Goal: Task Accomplishment & Management: Complete application form

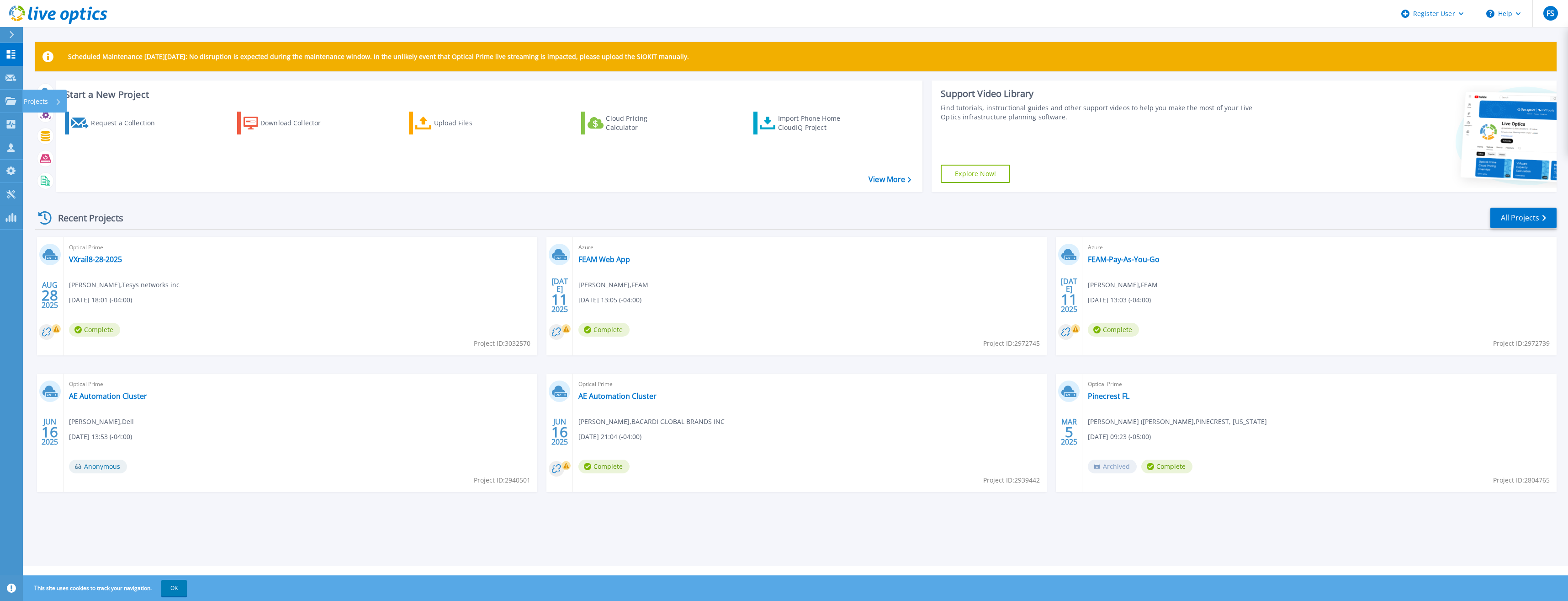
click at [27, 101] on p "Projects" at bounding box center [36, 101] width 24 height 24
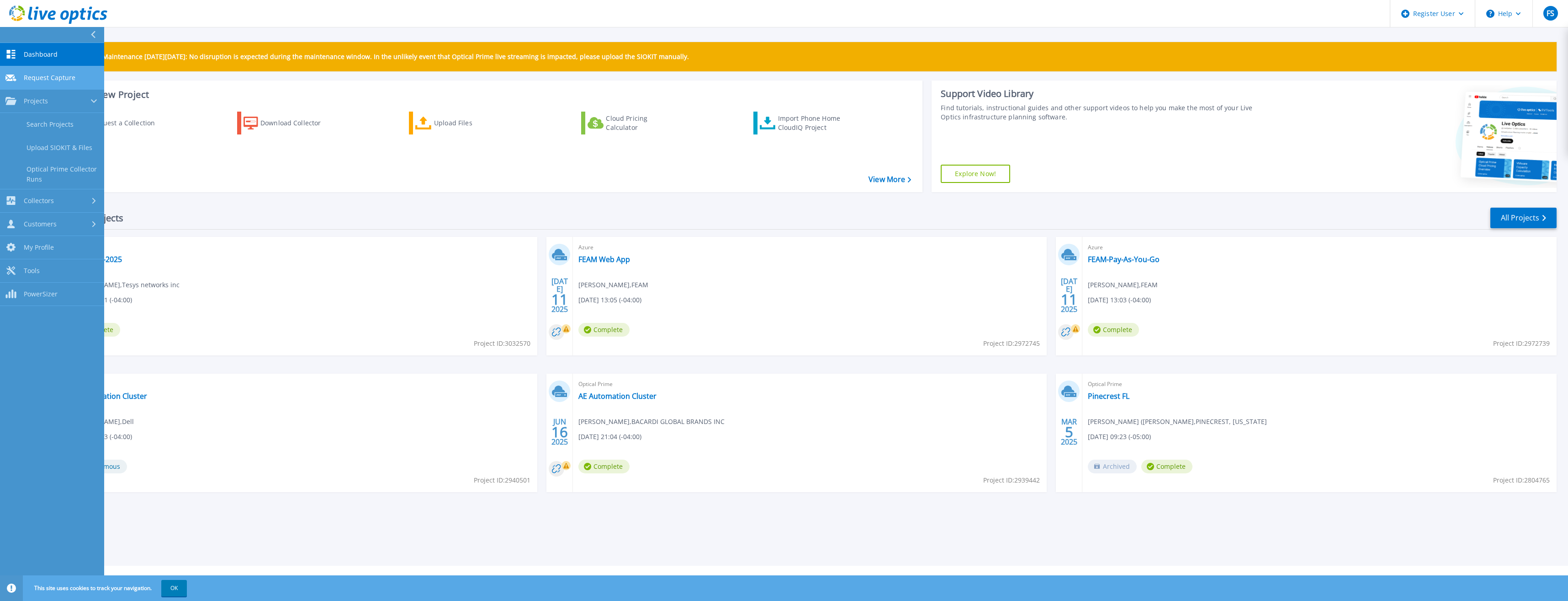
click at [52, 77] on span "Request Capture" at bounding box center [49, 77] width 52 height 8
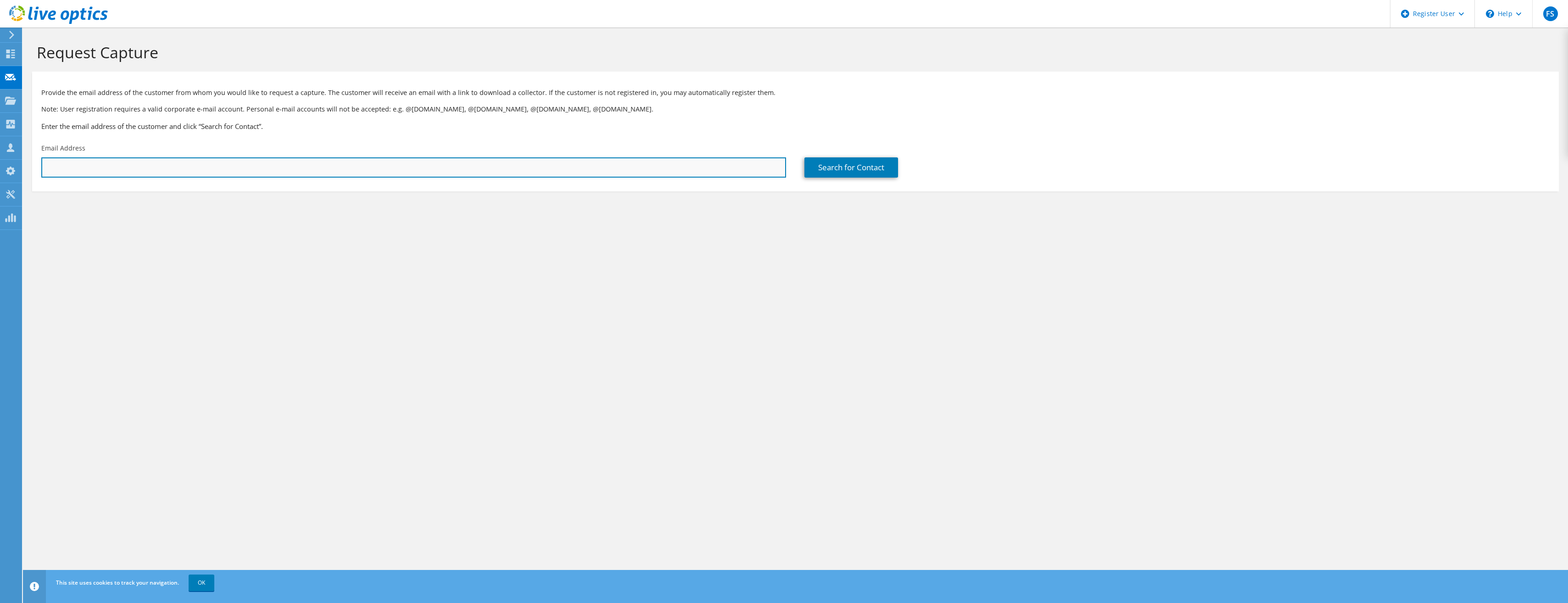
click at [80, 161] on input "text" at bounding box center [413, 167] width 745 height 20
paste input "[PERSON_NAME] <[PERSON_NAME][EMAIL_ADDRESS][PERSON_NAME][DOMAIN_NAME]>"
drag, startPoint x: 91, startPoint y: 167, endPoint x: -65, endPoint y: 156, distance: 156.4
click at [0, 156] on html "FS Dell User [PERSON_NAME] [EMAIL_ADDRESS][PERSON_NAME][DOMAIN_NAME] Dell My Pr…" at bounding box center [784, 301] width 1568 height 603
type input "[PERSON_NAME][EMAIL_ADDRESS][PERSON_NAME][DOMAIN_NAME]"
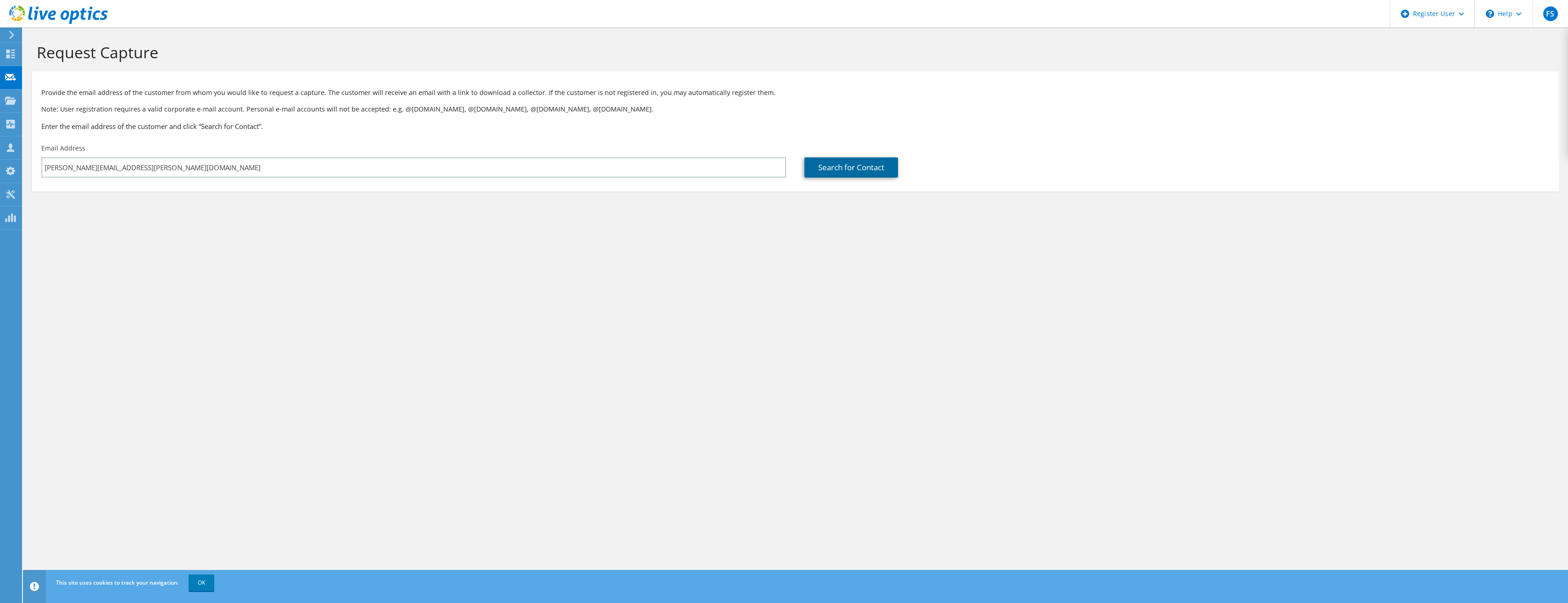
click at [838, 169] on link "Search for Contact" at bounding box center [851, 167] width 94 height 20
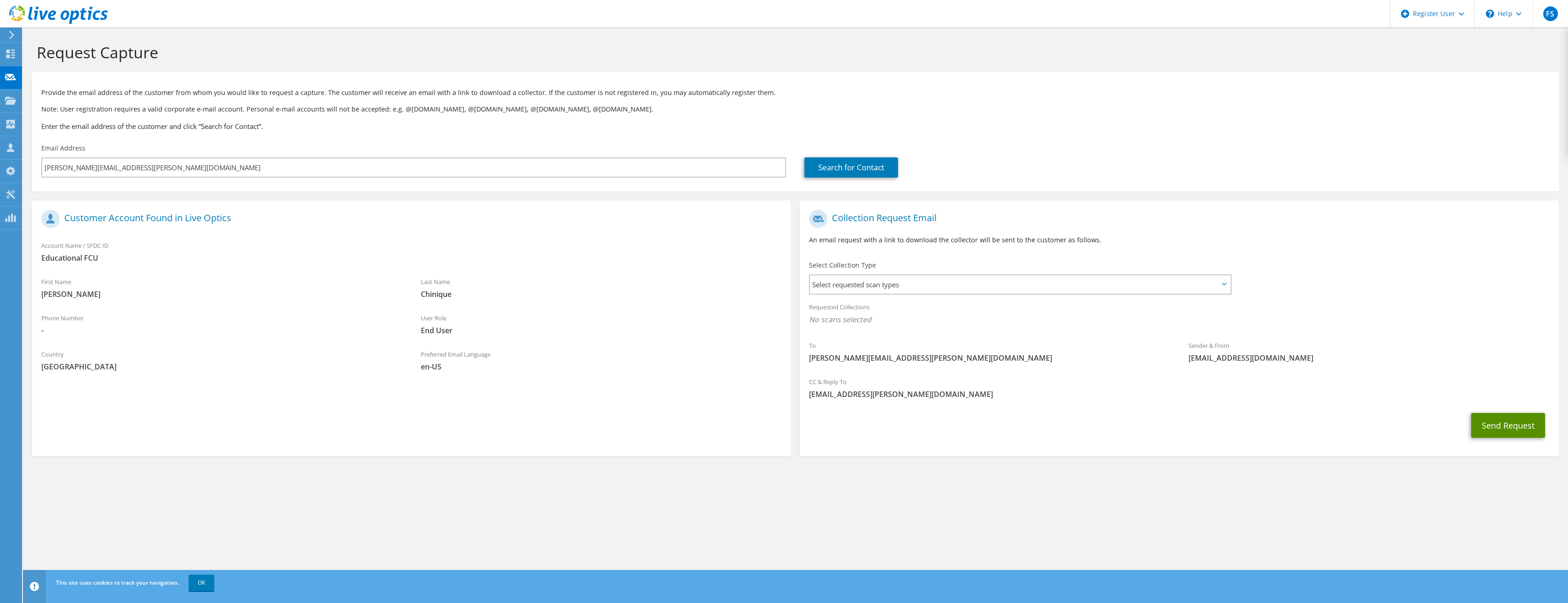
click at [1513, 425] on button "Send Request" at bounding box center [1508, 425] width 74 height 25
